Goal: Check status: Check status

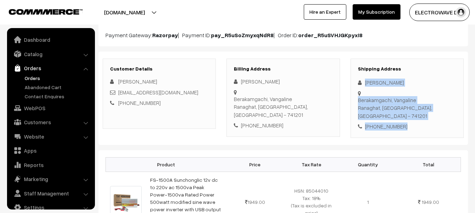
scroll to position [11, 0]
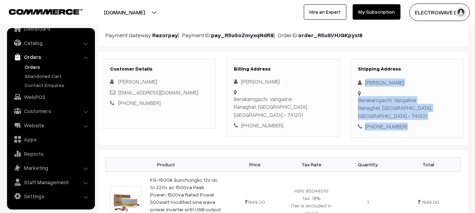
click at [32, 65] on link "Orders" at bounding box center [58, 66] width 70 height 7
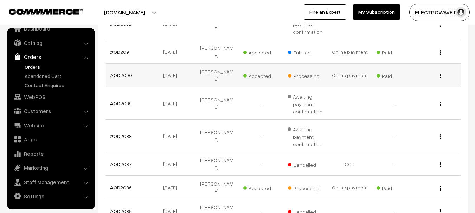
scroll to position [105, 0]
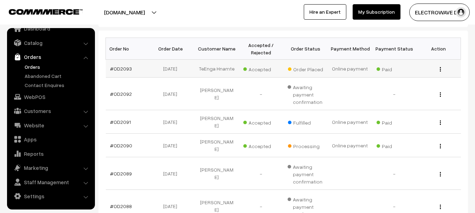
click at [124, 73] on td "#OD2093" at bounding box center [128, 69] width 44 height 18
click at [124, 72] on td "#OD2093" at bounding box center [128, 69] width 44 height 18
click at [126, 70] on link "#OD2093" at bounding box center [121, 69] width 22 height 6
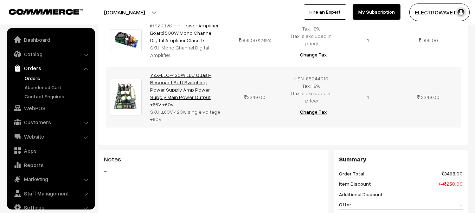
scroll to position [11, 0]
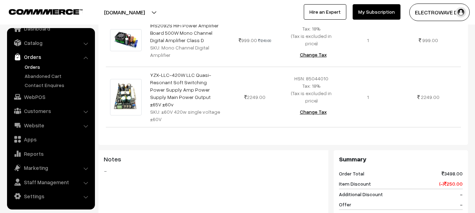
drag, startPoint x: 166, startPoint y: 107, endPoint x: 256, endPoint y: 118, distance: 91.0
click at [256, 118] on div "Product Price Tax Rate Quantity Total IRS2092S HiFi Power Amplifier Board 500W …" at bounding box center [282, 69] width 369 height 154
click at [257, 117] on div "Product Price Tax Rate Quantity Total IRS2092S HiFi Power Amplifier Board 500W …" at bounding box center [282, 69] width 369 height 154
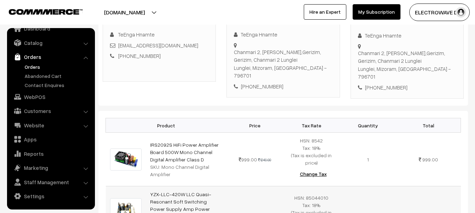
scroll to position [141, 0]
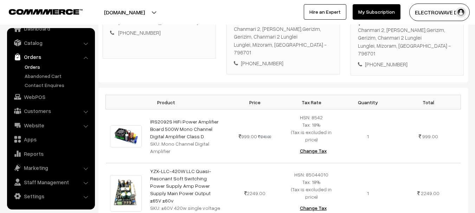
click at [147, 13] on button "[DOMAIN_NAME]" at bounding box center [124, 13] width 90 height 18
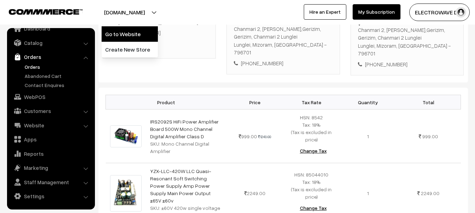
click at [139, 27] on link "Go to Website" at bounding box center [130, 33] width 56 height 15
